Goal: Transaction & Acquisition: Subscribe to service/newsletter

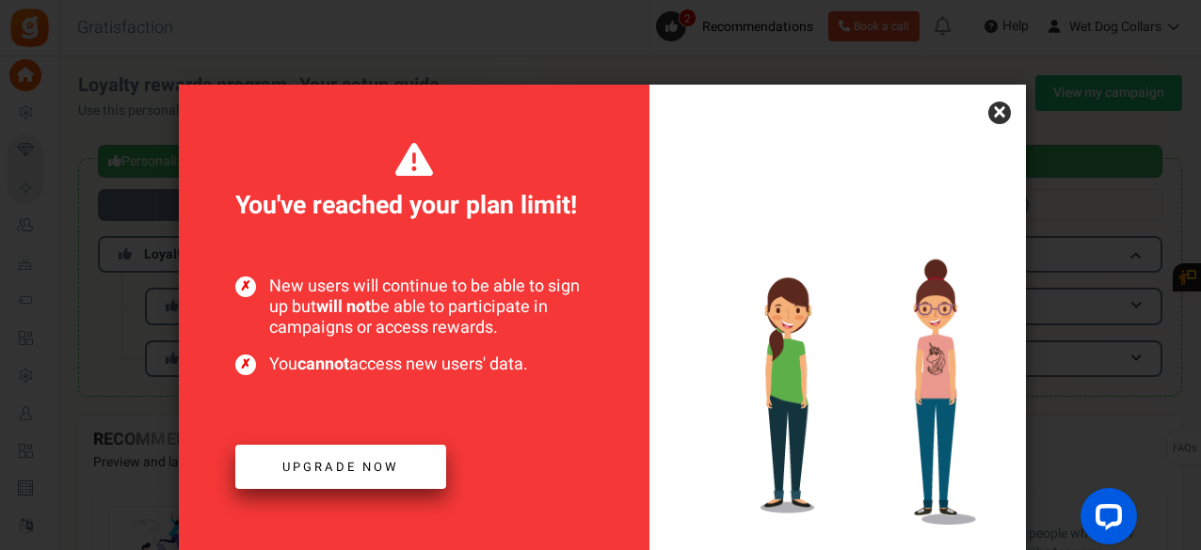
click at [359, 461] on span "Upgrade now" at bounding box center [340, 467] width 117 height 18
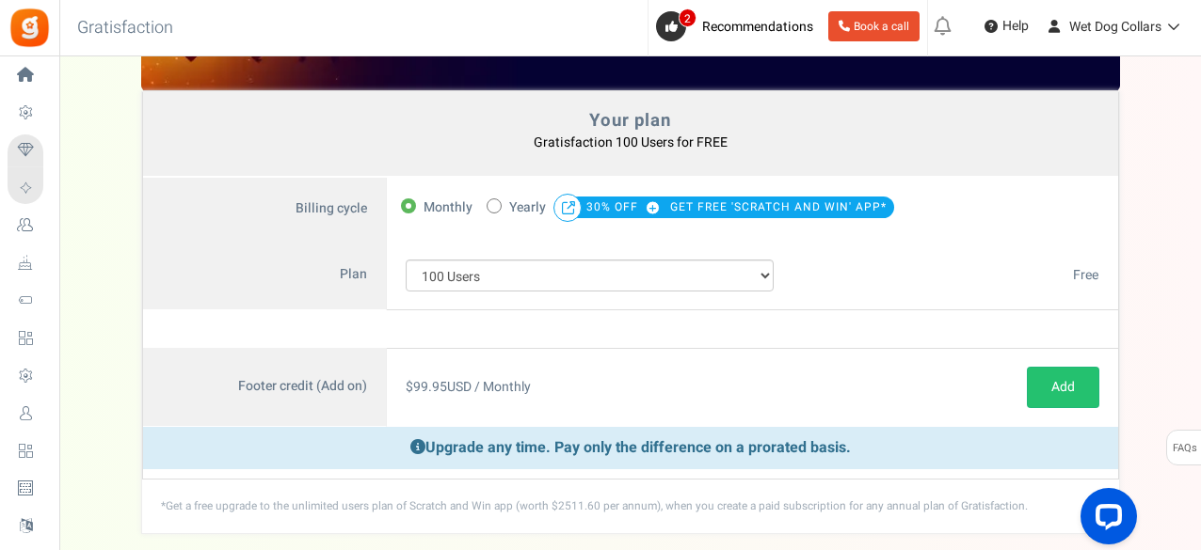
scroll to position [59, 0]
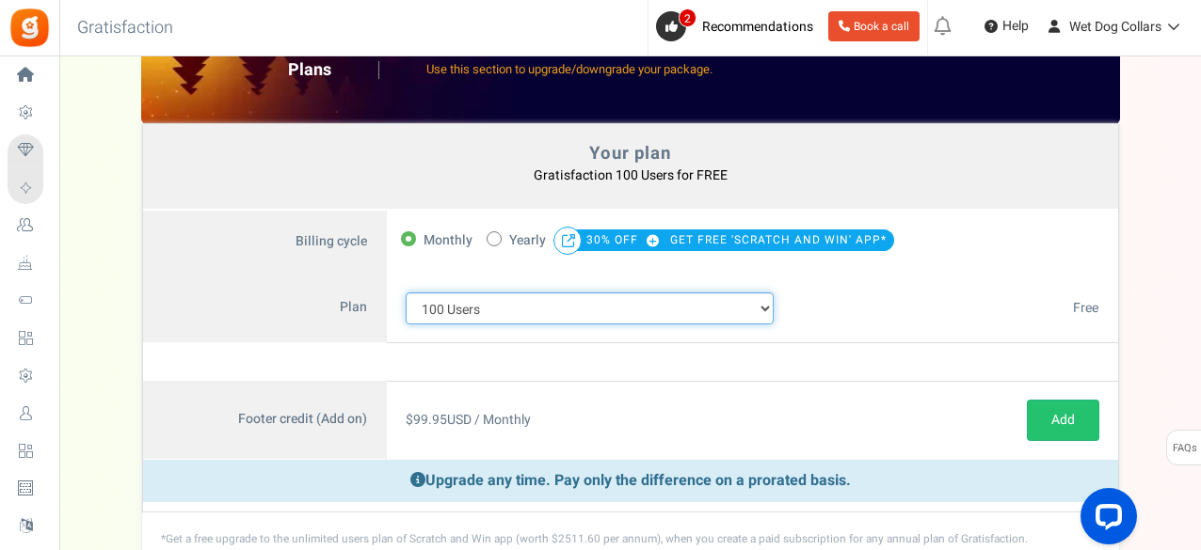
click at [748, 308] on select "100 Users 200 Users 500 Users 1000 Users 2000 Users 3000 Users 4000 Users 5000 …" at bounding box center [590, 309] width 369 height 32
click at [406, 293] on select "100 Users 200 Users 500 Users 1000 Users 2000 Users 3000 Users 4000 Users 5000 …" at bounding box center [590, 309] width 369 height 32
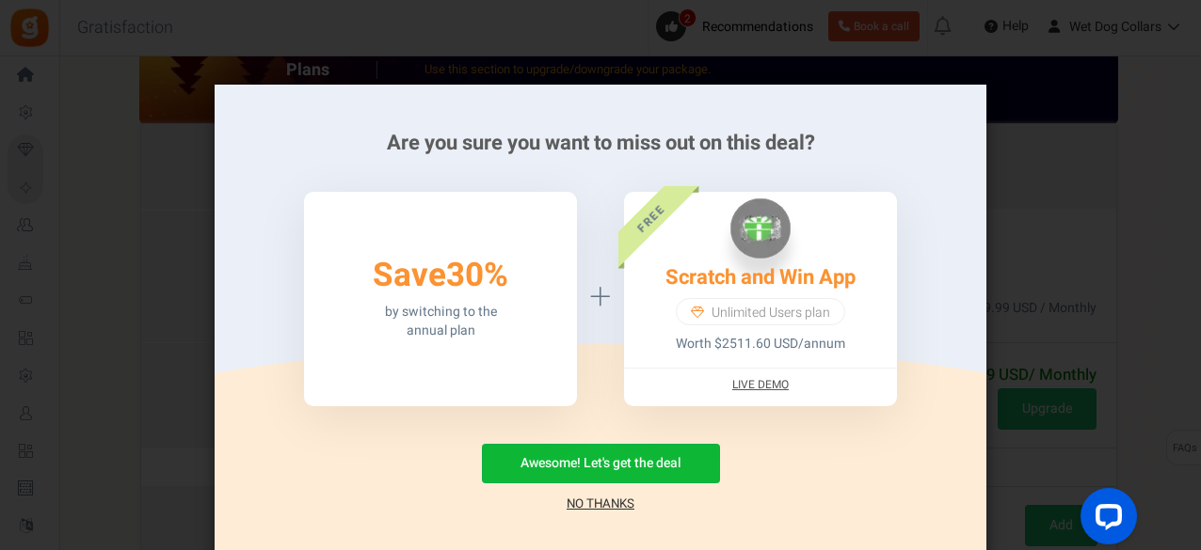
click at [604, 507] on link "No Thanks" at bounding box center [600, 504] width 68 height 19
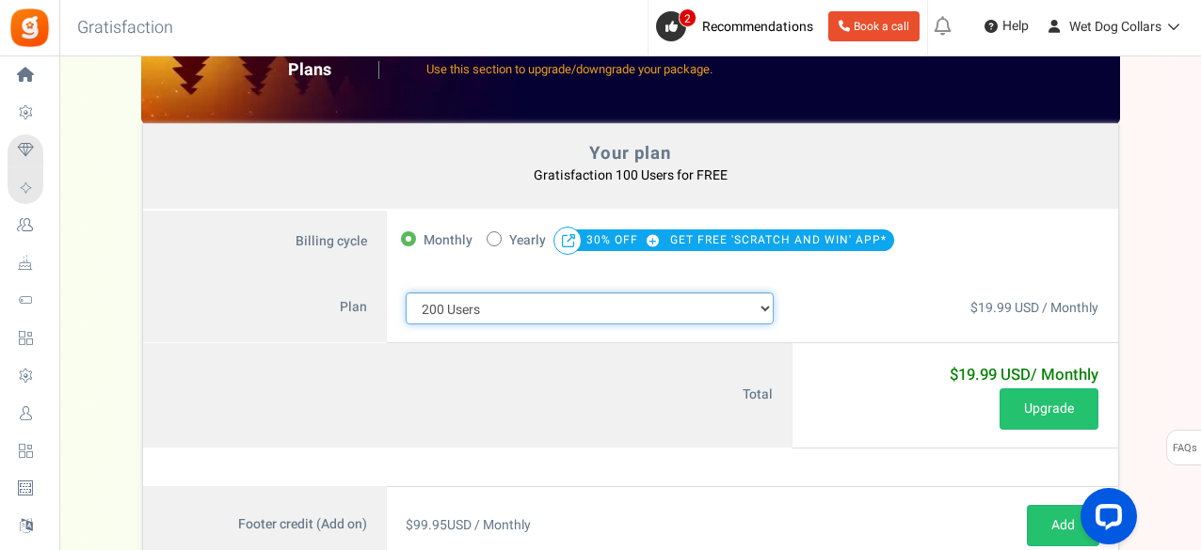
click at [768, 310] on select "100 Users 200 Users 500 Users 1000 Users 2000 Users 3000 Users 4000 Users 5000 …" at bounding box center [590, 309] width 369 height 32
click at [406, 293] on select "100 Users 200 Users 500 Users 1000 Users 2000 Users 3000 Users 4000 Users 5000 …" at bounding box center [590, 309] width 369 height 32
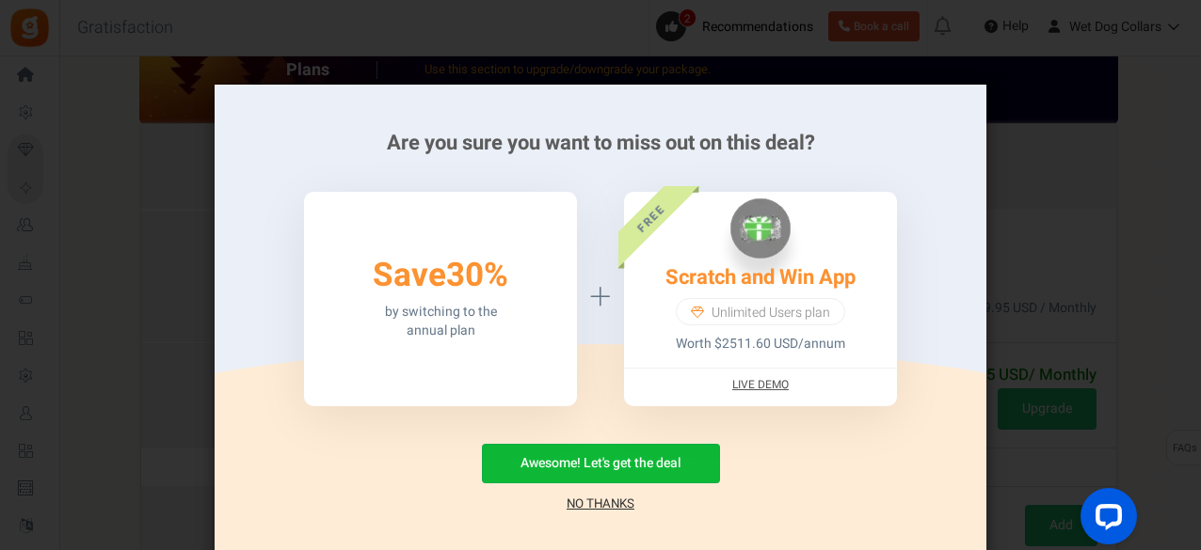
click at [611, 511] on link "No Thanks" at bounding box center [600, 504] width 68 height 19
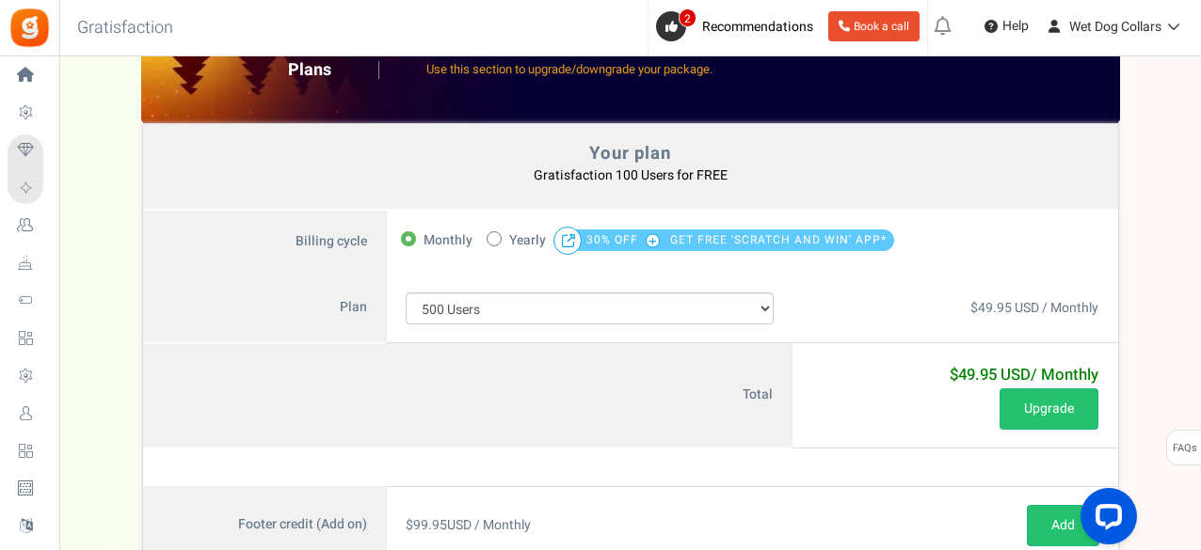
click at [617, 241] on span "30% OFF" at bounding box center [626, 240] width 80 height 26
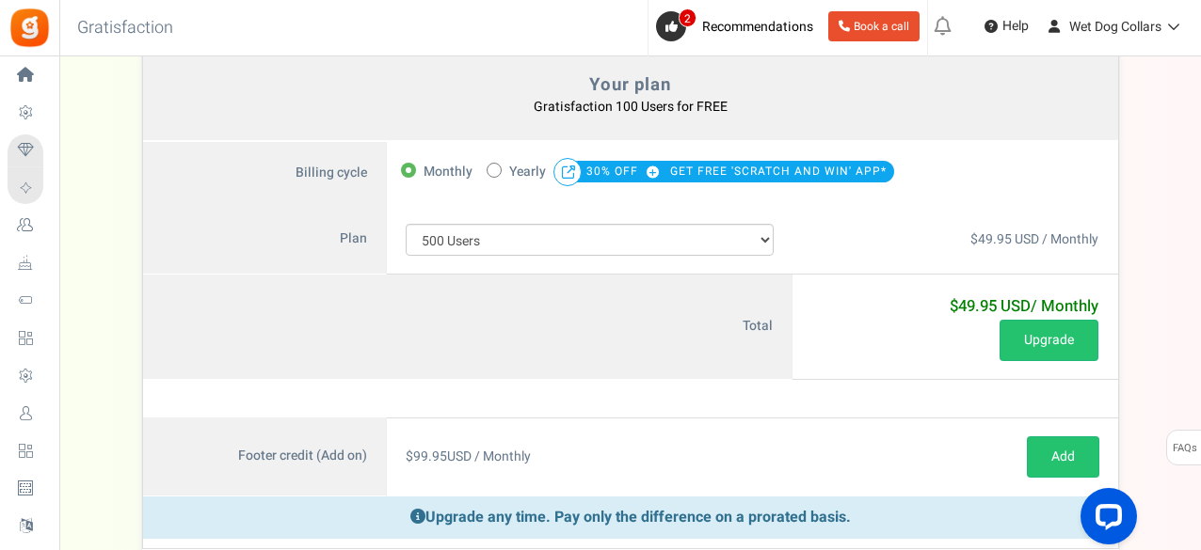
scroll to position [122, 0]
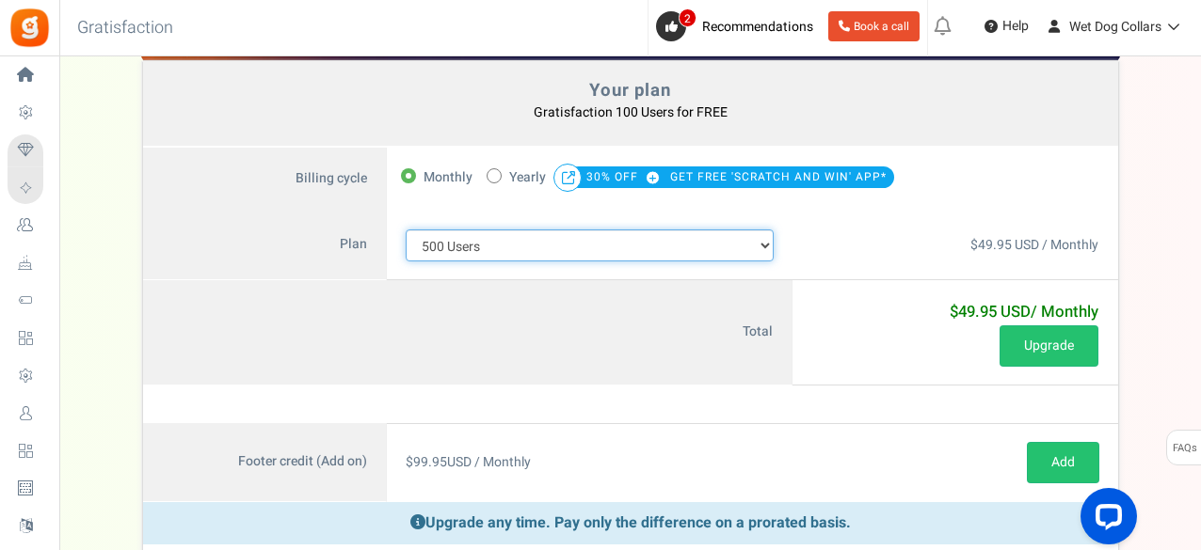
click at [666, 247] on select "100 Users 200 Users 500 Users 1000 Users 2000 Users 3000 Users 4000 Users 5000 …" at bounding box center [590, 246] width 369 height 32
select select "880"
click at [406, 230] on select "100 Users 200 Users 500 Users 1000 Users 2000 Users 3000 Users 4000 Users 5000 …" at bounding box center [590, 246] width 369 height 32
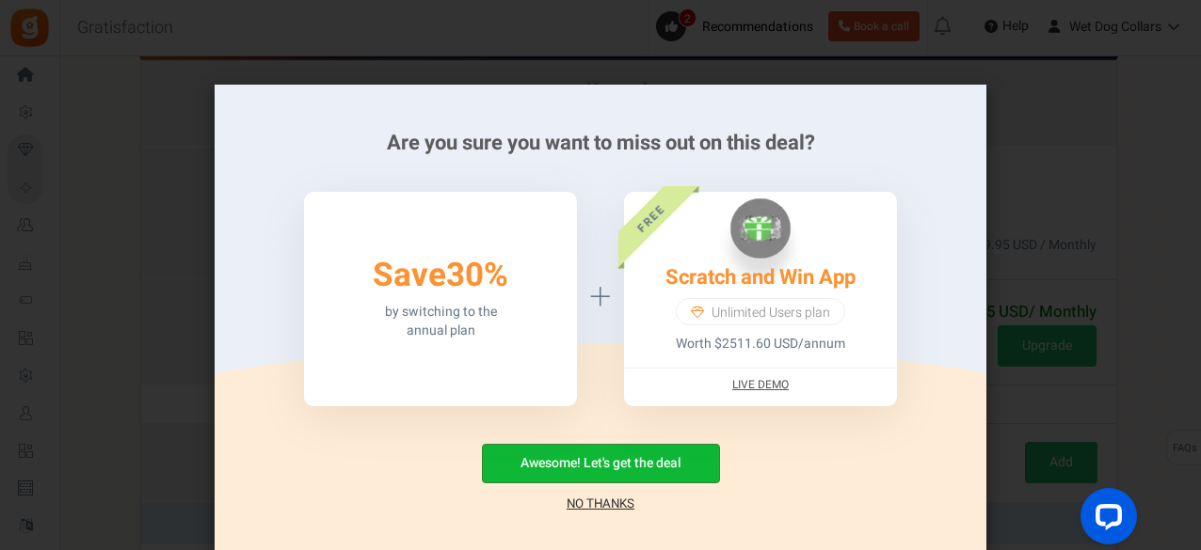
click at [593, 459] on button "Awesome! Let's get the deal" at bounding box center [601, 464] width 238 height 40
radio input "false"
radio input "true"
